Goal: Task Accomplishment & Management: Manage account settings

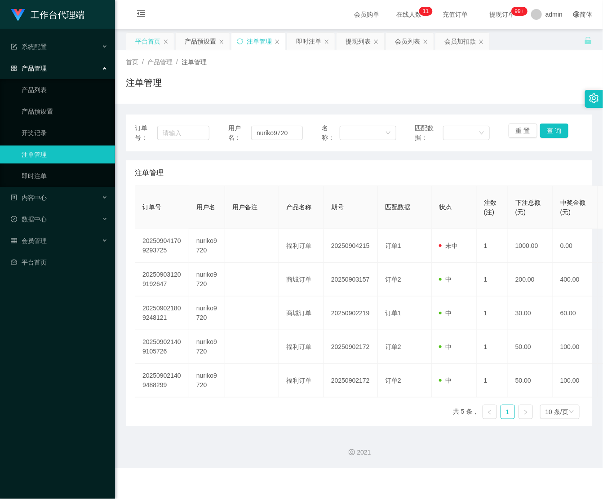
click at [152, 45] on div "平台首页" at bounding box center [147, 41] width 25 height 17
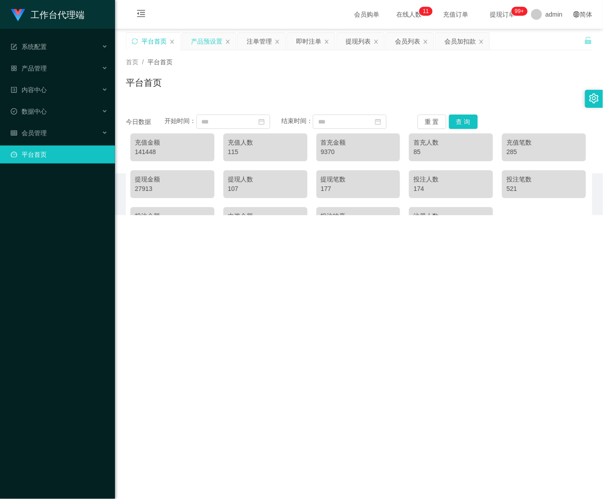
click at [222, 44] on div "产品预设置" at bounding box center [206, 41] width 31 height 17
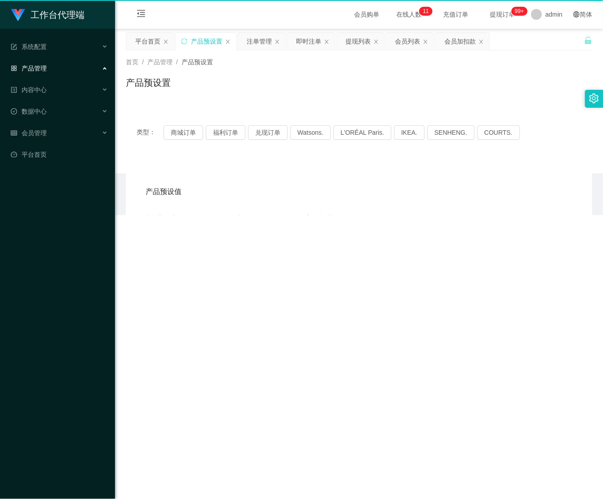
click at [222, 44] on div "产品预设置" at bounding box center [206, 41] width 31 height 17
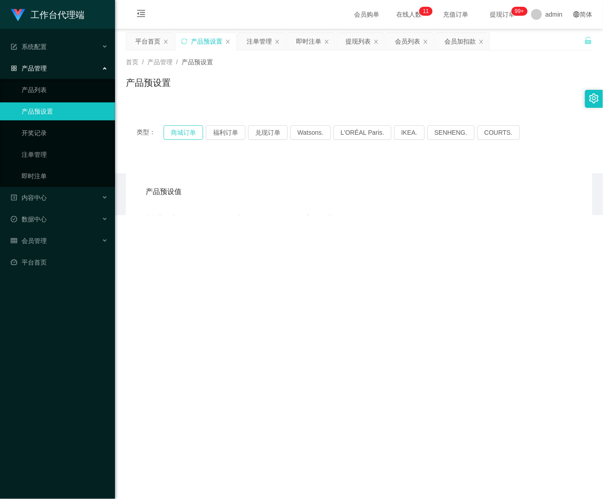
click at [169, 132] on button "商城订单" at bounding box center [184, 132] width 40 height 14
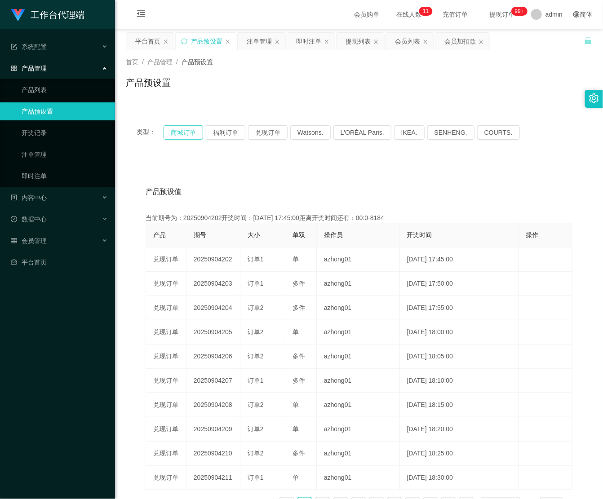
click at [169, 133] on button "商城订单" at bounding box center [184, 132] width 40 height 14
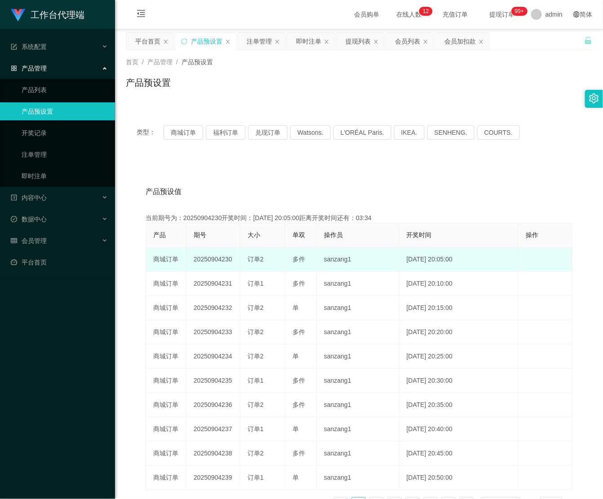
drag, startPoint x: 242, startPoint y: 265, endPoint x: 236, endPoint y: 261, distance: 7.1
click at [236, 261] on tr "商城订单 20250904230 订单2 多件 sanzang1 [DATE] 20:05:00 编 辑 限制投注" at bounding box center [359, 260] width 427 height 24
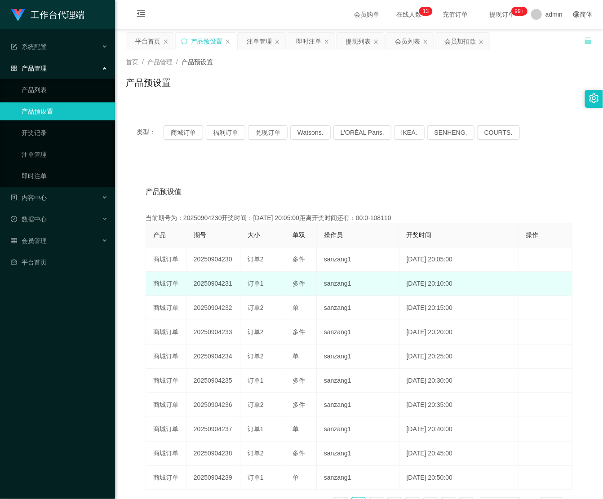
click at [456, 276] on td "[DATE] 20:10:00" at bounding box center [460, 284] width 120 height 24
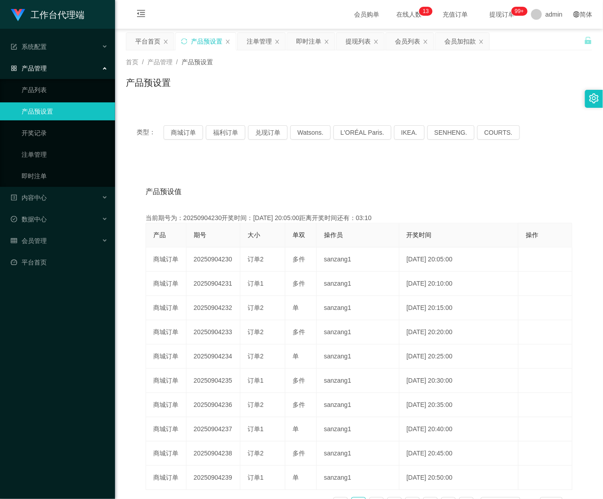
click at [357, 93] on div "产品预设置" at bounding box center [359, 86] width 467 height 21
click at [50, 110] on link "产品预设置" at bounding box center [65, 112] width 86 height 18
click at [63, 159] on link "注单管理" at bounding box center [65, 155] width 86 height 18
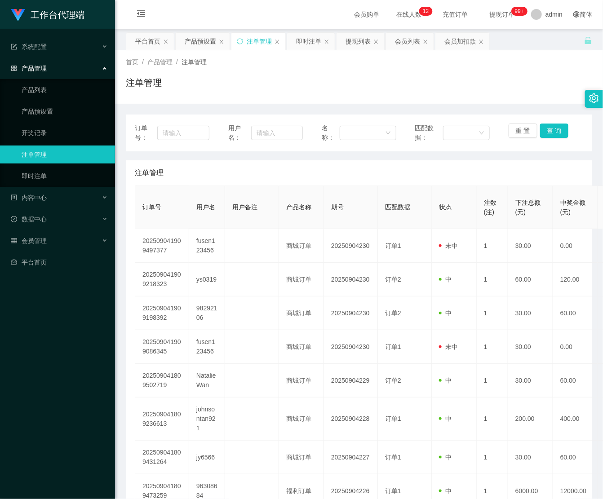
drag, startPoint x: 485, startPoint y: 254, endPoint x: 543, endPoint y: 209, distance: 73.7
click at [486, 254] on td "1" at bounding box center [492, 246] width 31 height 34
click at [252, 211] on span "用户备注" at bounding box center [244, 207] width 25 height 7
